Goal: Information Seeking & Learning: Find contact information

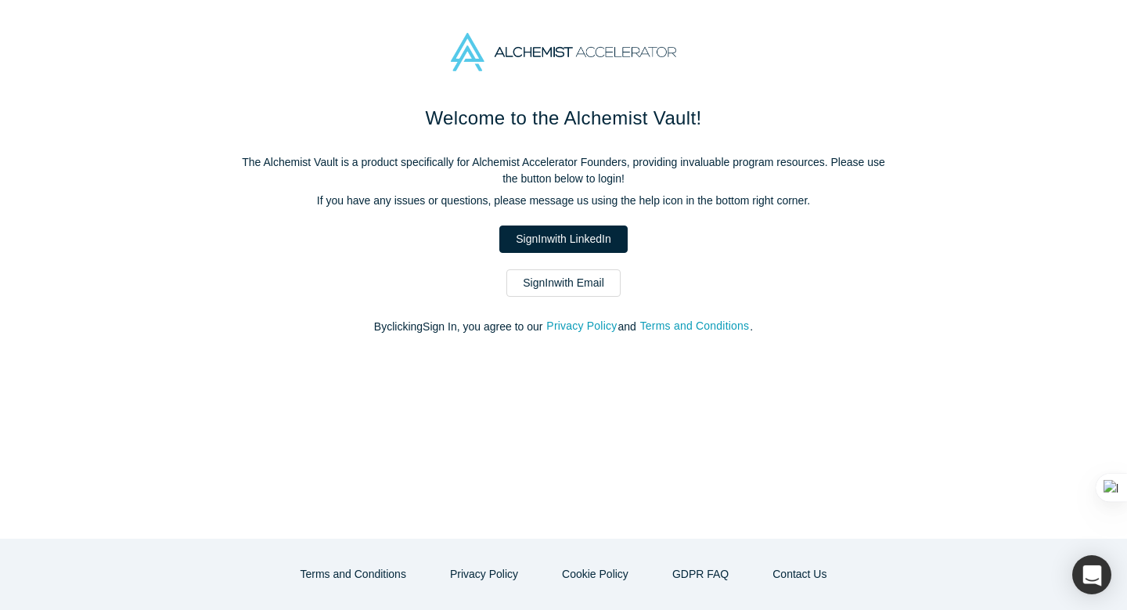
click at [574, 276] on link "Sign In with Email" at bounding box center [564, 282] width 114 height 27
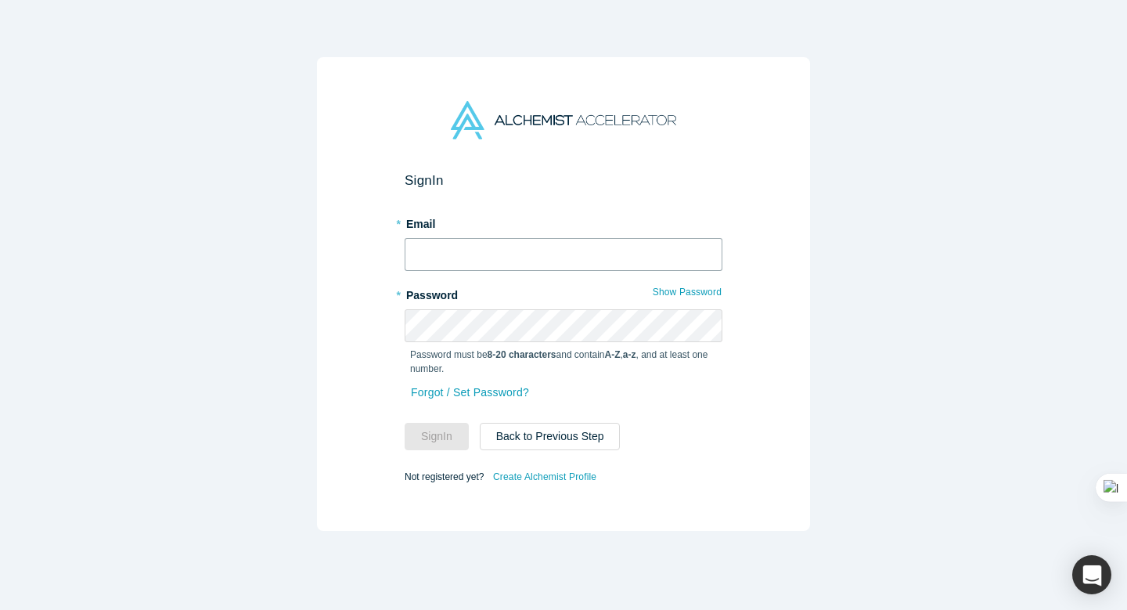
click at [568, 254] on input "text" at bounding box center [564, 254] width 318 height 33
click at [492, 254] on input "text" at bounding box center [564, 254] width 318 height 33
type input "[EMAIL_ADDRESS][DOMAIN_NAME]"
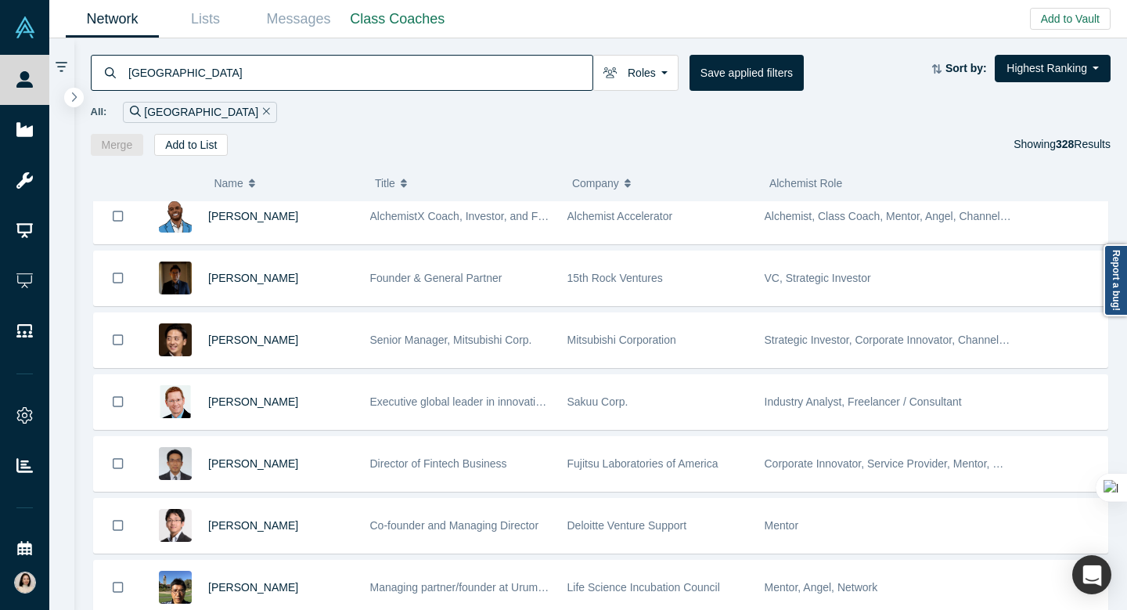
scroll to position [571, 0]
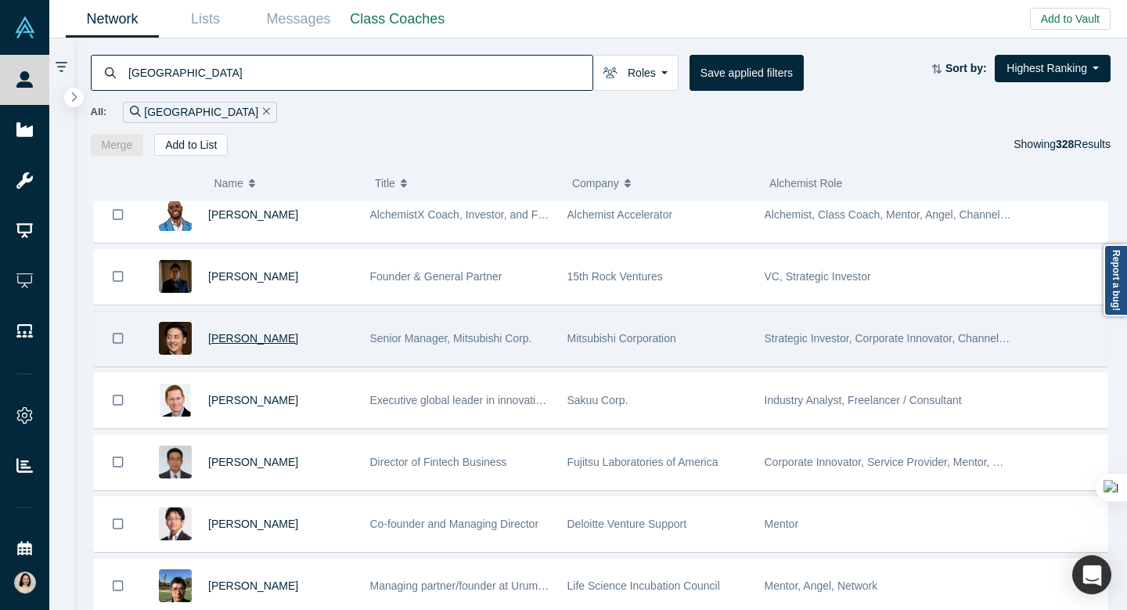
click at [243, 337] on span "[PERSON_NAME]" at bounding box center [253, 338] width 90 height 13
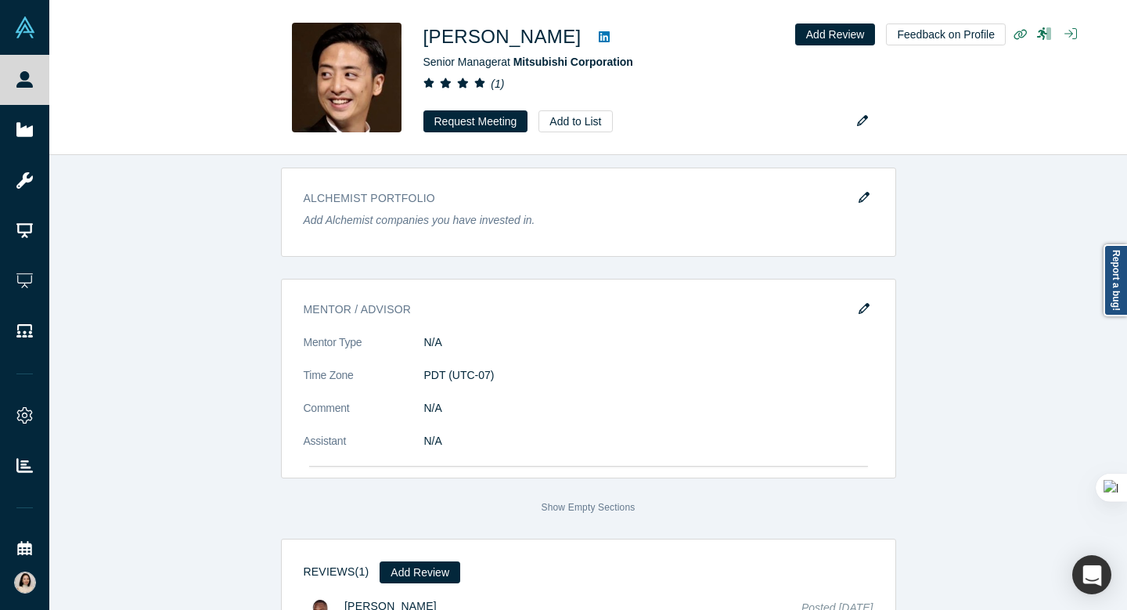
scroll to position [2585, 0]
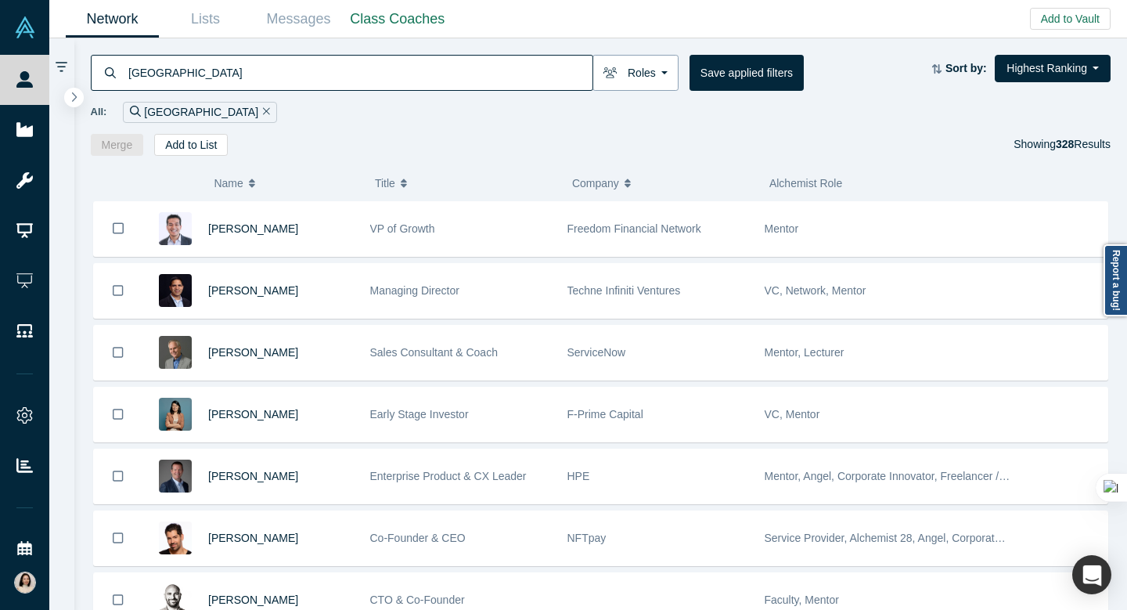
click at [661, 75] on button "Roles" at bounding box center [636, 73] width 86 height 36
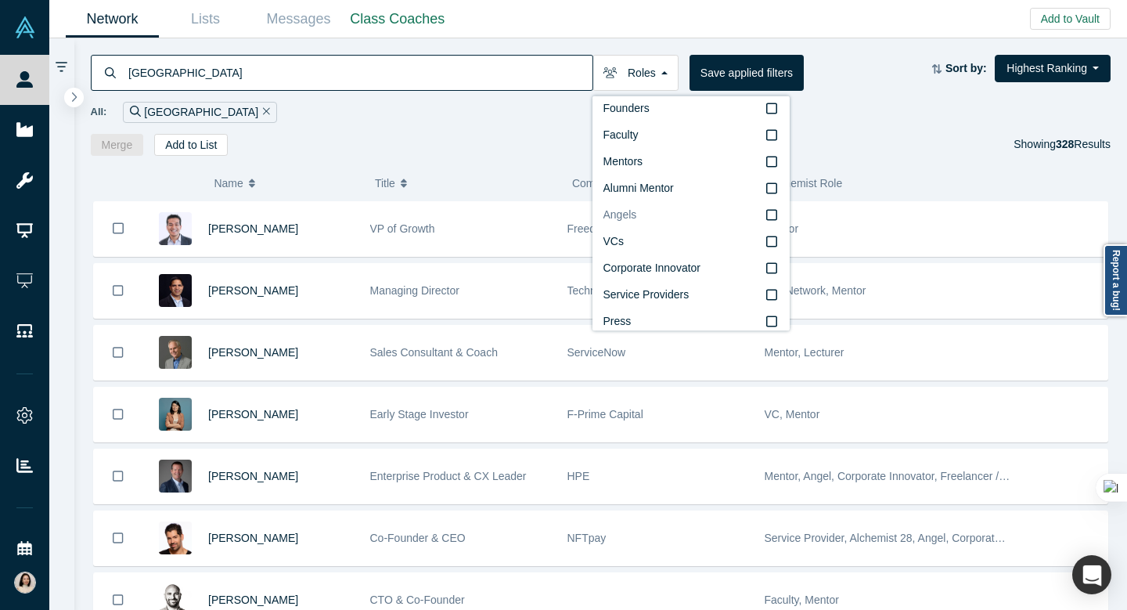
click at [637, 210] on label "Angels" at bounding box center [691, 215] width 175 height 27
click at [0, 0] on input "Angels" at bounding box center [0, 0] width 0 height 0
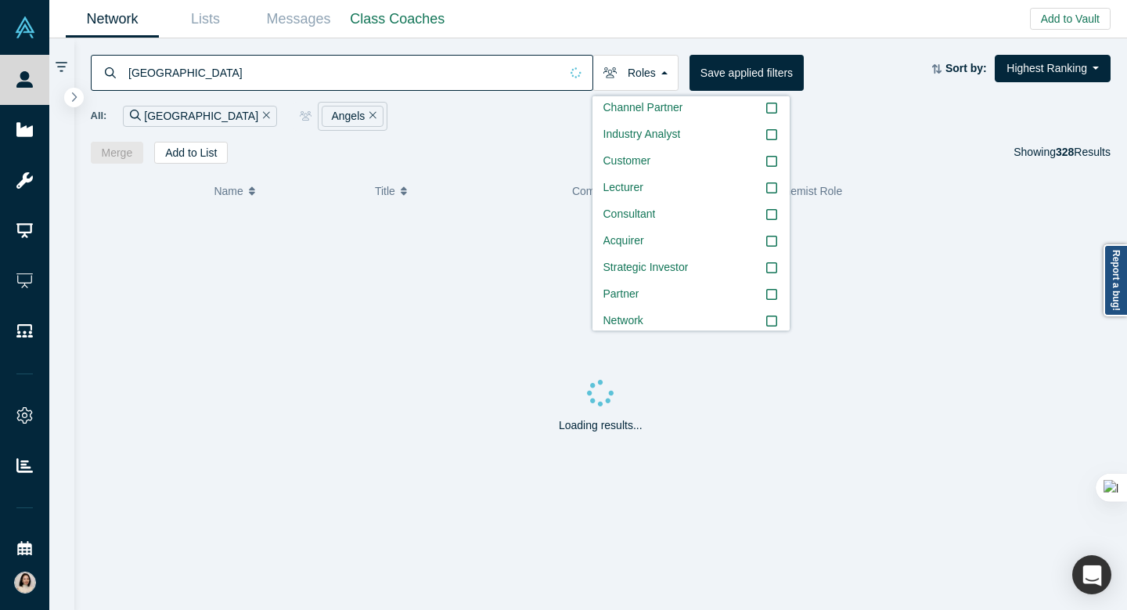
scroll to position [319, 0]
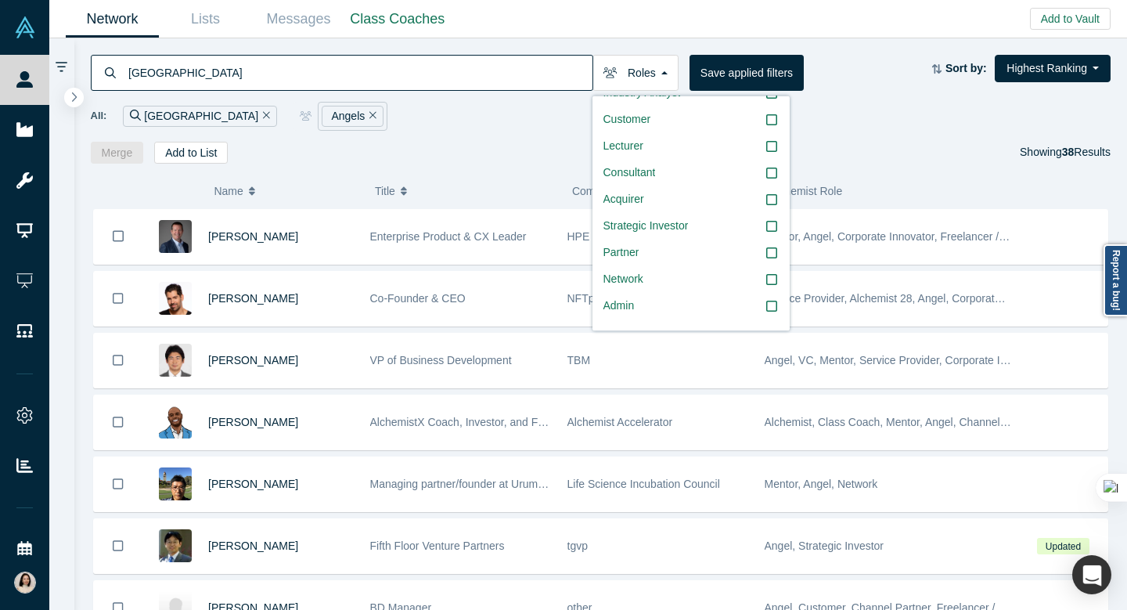
click at [626, 1] on div "Network Lists Messages Class Coaches Add to Vault Invite/Remind Contacts Invite…" at bounding box center [588, 19] width 1078 height 38
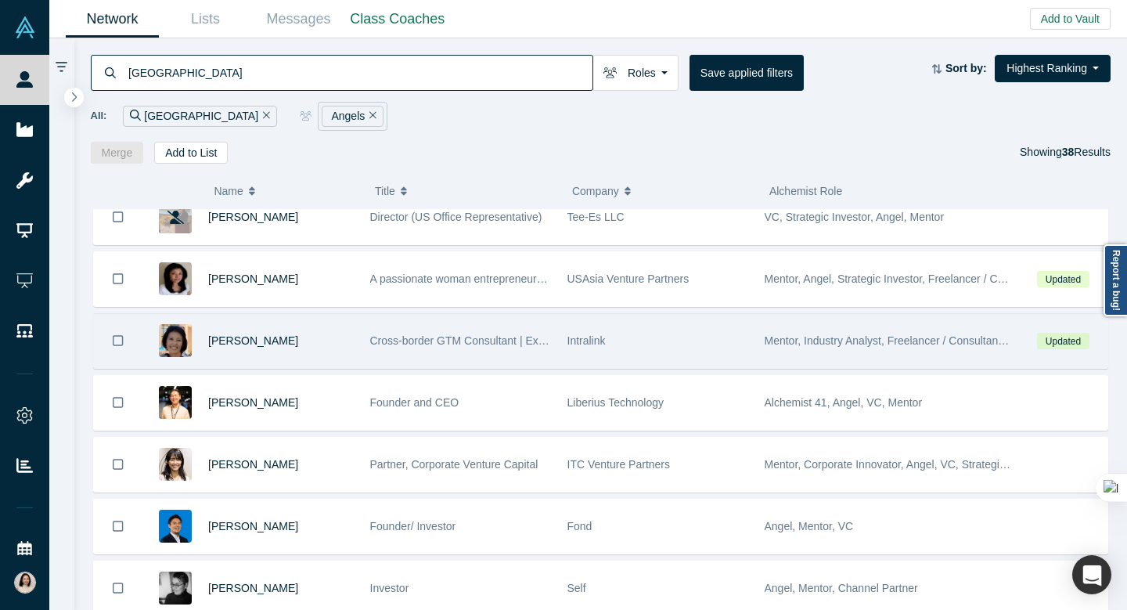
scroll to position [1509, 0]
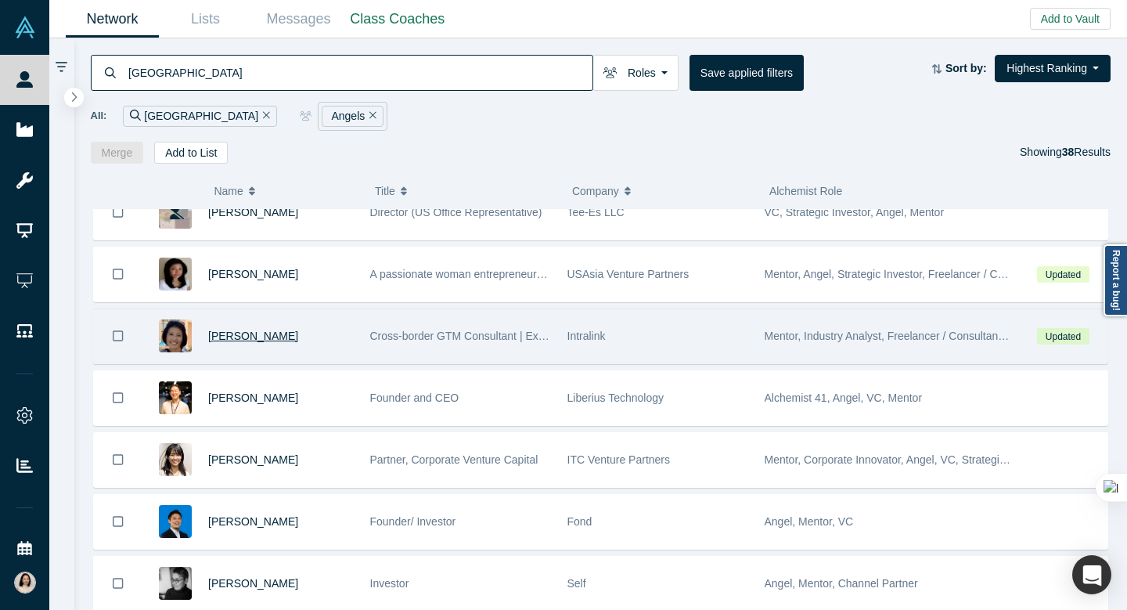
click at [286, 339] on span "Sachi Sawamura" at bounding box center [253, 336] width 90 height 13
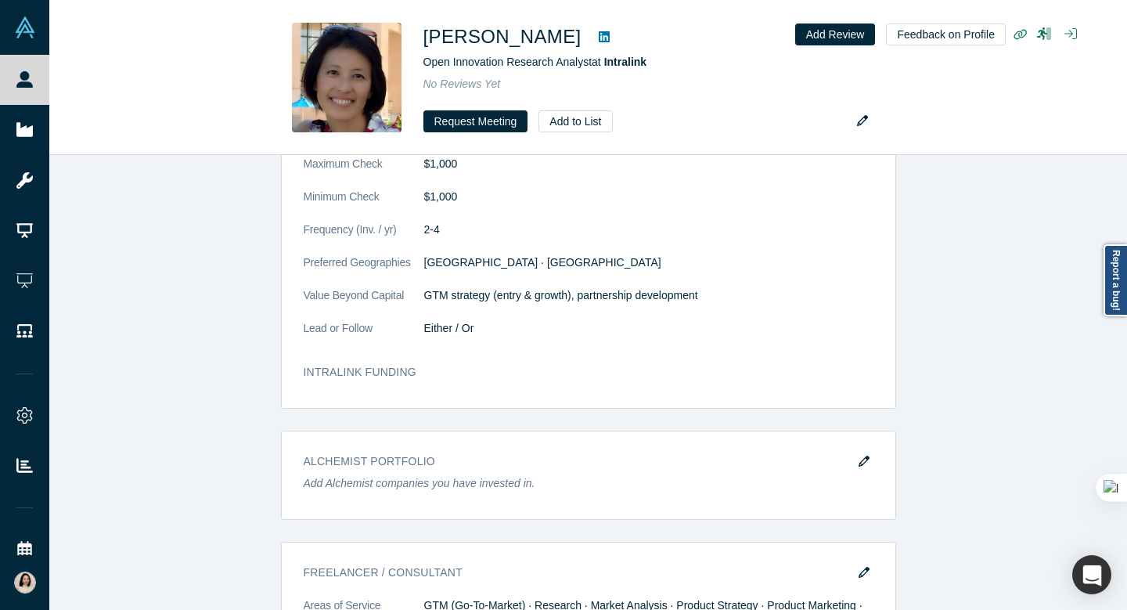
scroll to position [5084, 0]
